Goal: Task Accomplishment & Management: Manage account settings

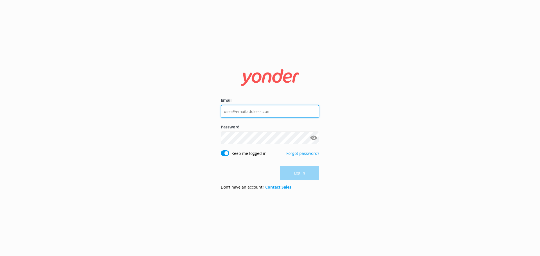
type input "[EMAIL_ADDRESS][DOMAIN_NAME]"
click at [292, 175] on div "Log in" at bounding box center [270, 173] width 98 height 14
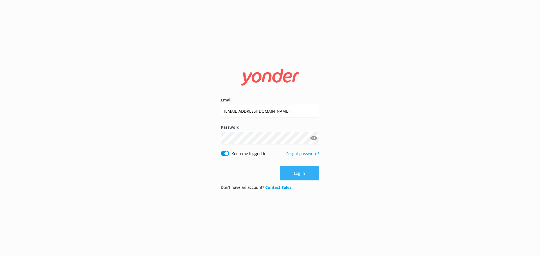
click at [312, 173] on button "Log in" at bounding box center [299, 173] width 39 height 14
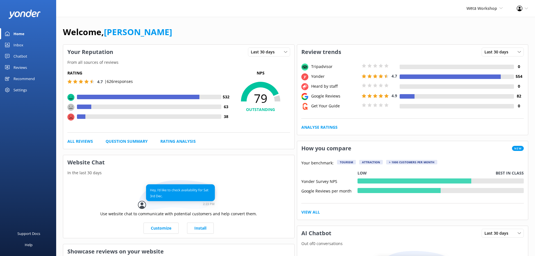
click at [26, 66] on div "Reviews" at bounding box center [19, 67] width 13 height 11
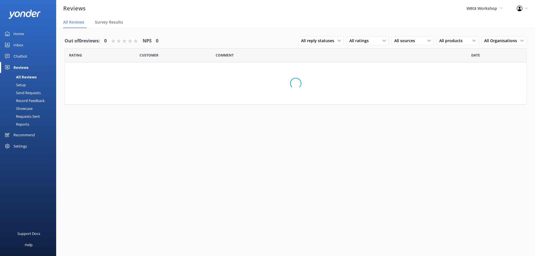
click at [17, 66] on div "Reviews" at bounding box center [20, 67] width 15 height 11
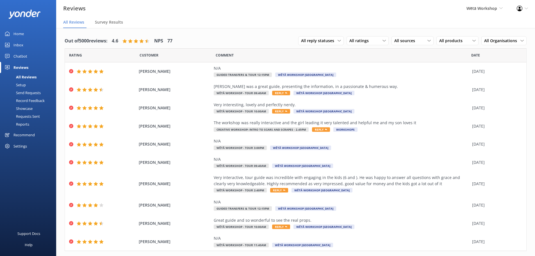
click at [527, 9] on icon at bounding box center [526, 8] width 3 height 3
click at [515, 22] on link "Profile Settings" at bounding box center [507, 24] width 56 height 14
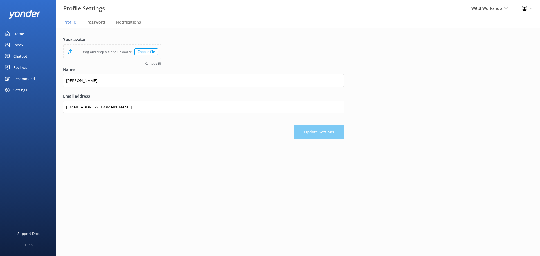
click at [528, 5] on div "Profile Settings Logout" at bounding box center [526, 8] width 25 height 17
click at [509, 40] on link "Logout" at bounding box center [512, 38] width 56 height 14
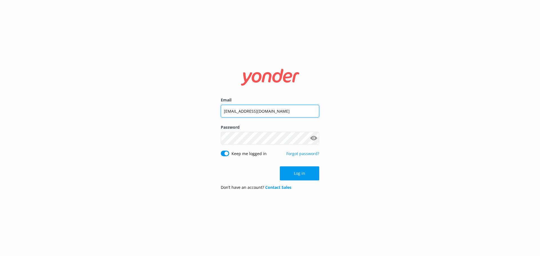
click at [273, 112] on input "[EMAIL_ADDRESS][DOMAIN_NAME]" at bounding box center [270, 111] width 98 height 13
type input "[EMAIL_ADDRESS][DOMAIN_NAME]"
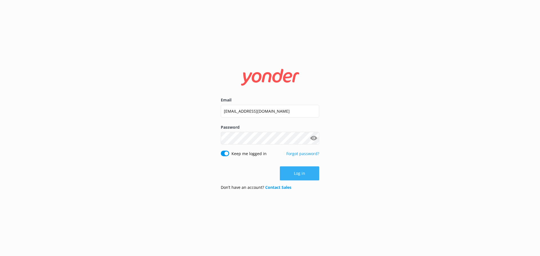
click at [305, 170] on button "Log in" at bounding box center [299, 173] width 39 height 14
